Goal: Task Accomplishment & Management: Complete application form

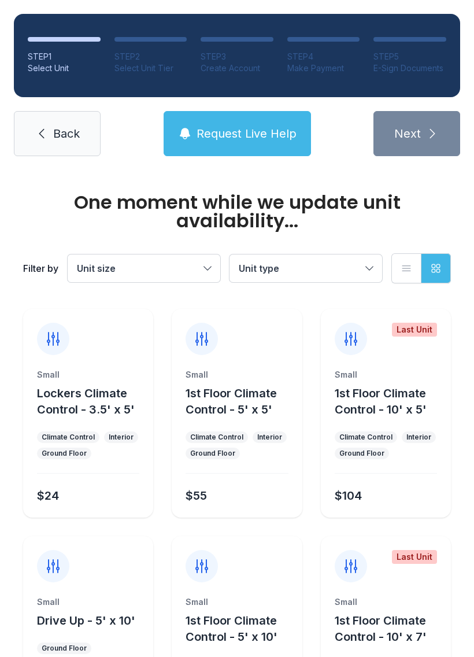
click at [58, 133] on span "Back" at bounding box center [66, 134] width 27 height 16
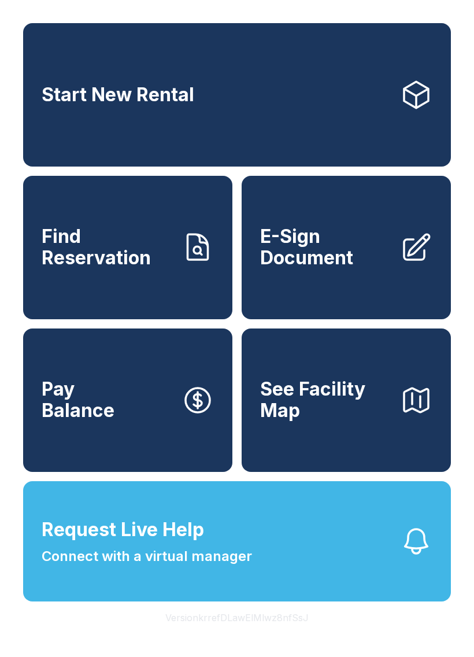
click at [194, 567] on span "Connect with a virtual manager" at bounding box center [147, 556] width 211 height 21
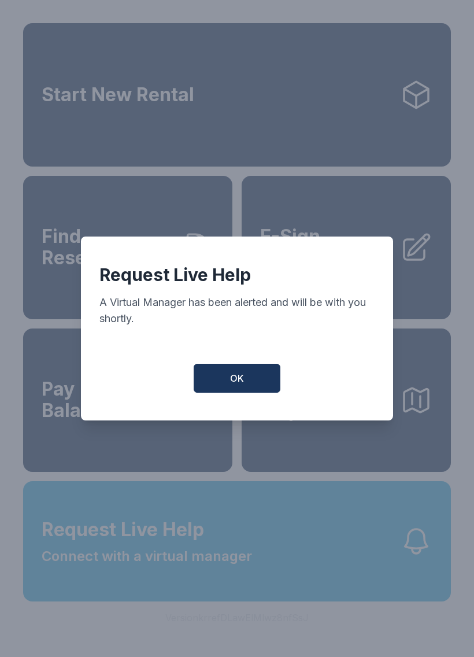
click at [236, 377] on button "OK" at bounding box center [237, 378] width 87 height 29
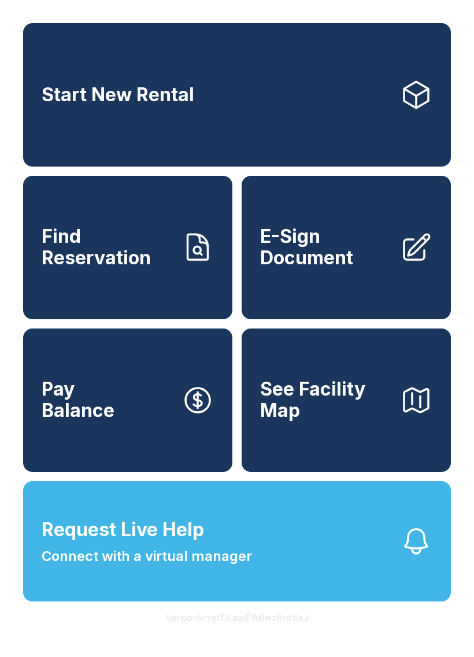
click at [334, 263] on span "E-Sign Document" at bounding box center [325, 247] width 131 height 42
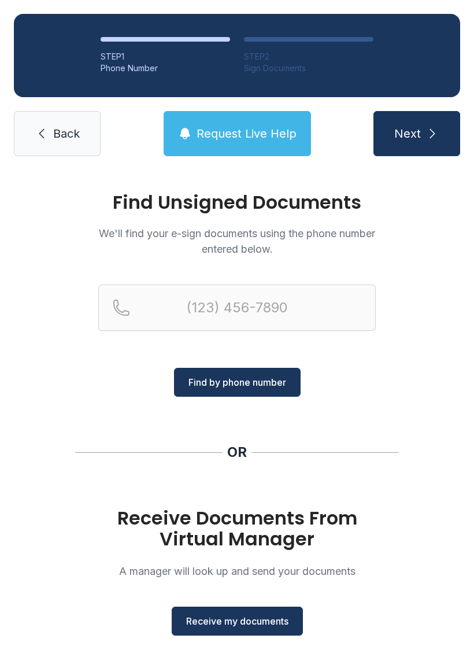
click at [208, 623] on span "Receive my documents" at bounding box center [237, 621] width 102 height 14
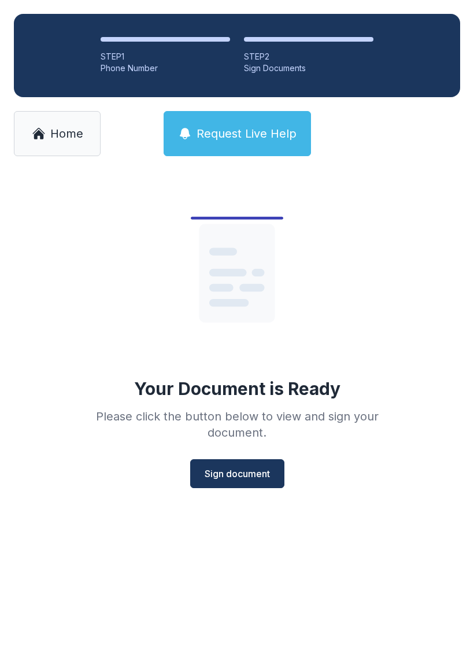
click at [226, 487] on button "Sign document" at bounding box center [237, 473] width 94 height 29
click at [78, 132] on span "Home" at bounding box center [66, 134] width 33 height 16
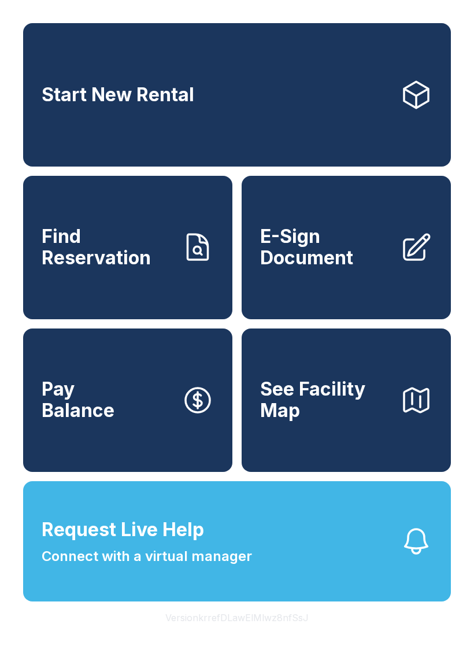
click at [316, 263] on span "E-Sign Document" at bounding box center [325, 247] width 131 height 42
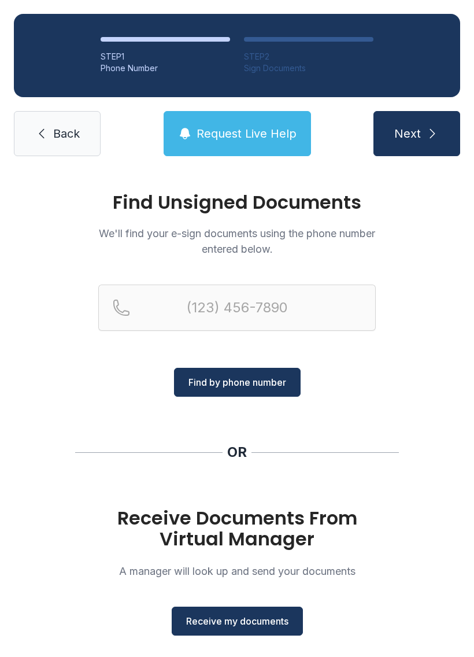
click at [238, 614] on button "Receive my documents" at bounding box center [237, 621] width 131 height 29
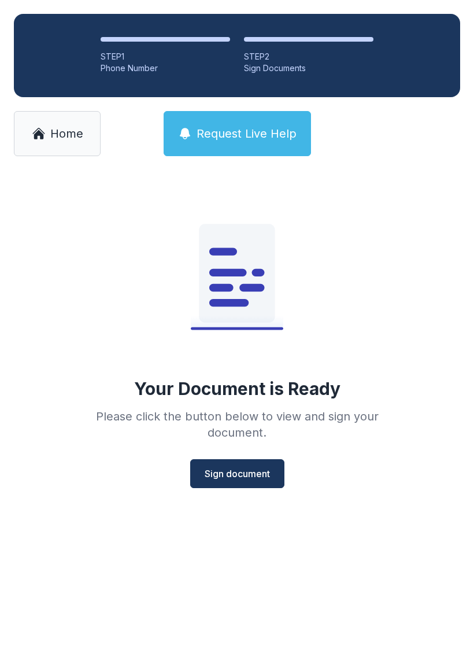
click at [230, 464] on button "Sign document" at bounding box center [237, 473] width 94 height 29
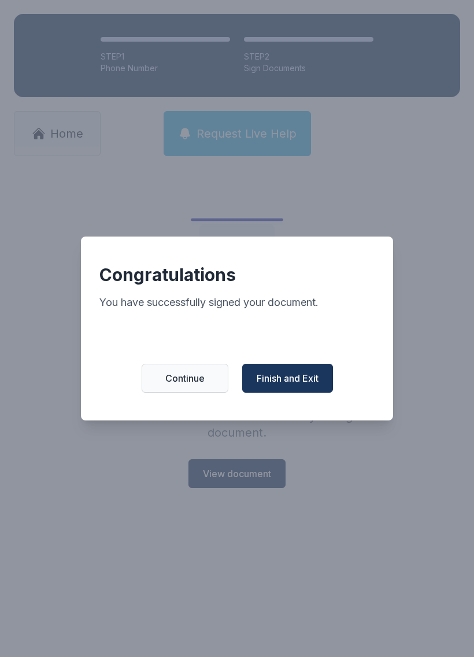
click at [306, 377] on span "Finish and Exit" at bounding box center [288, 378] width 62 height 14
